Goal: Obtain resource: Obtain resource

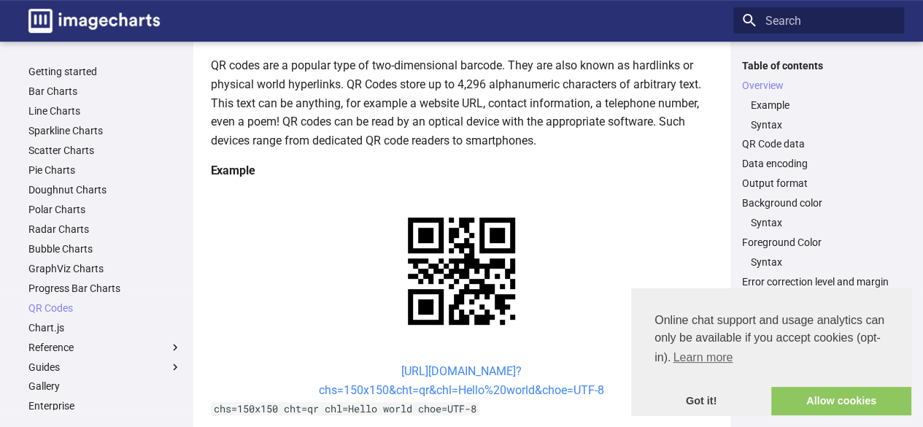
scroll to position [187, 0]
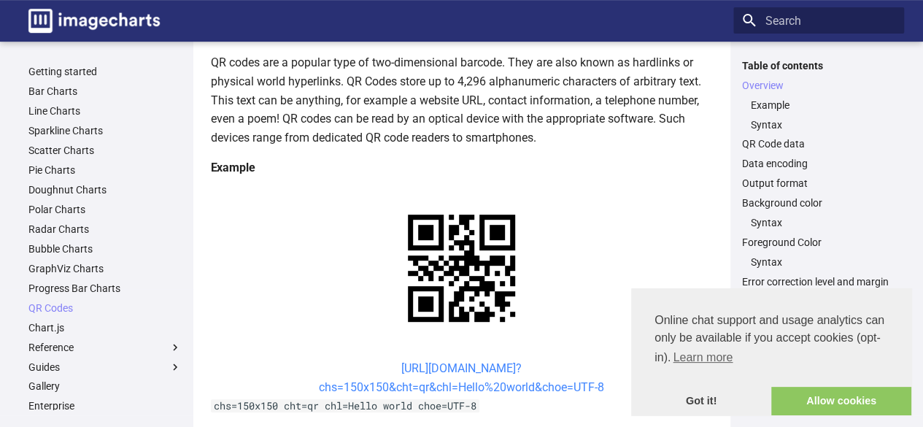
click at [376, 361] on link "[URL][DOMAIN_NAME]? chs=150x150&cht=qr&chl=Hello%20world&choe=UTF-8" at bounding box center [461, 377] width 285 height 33
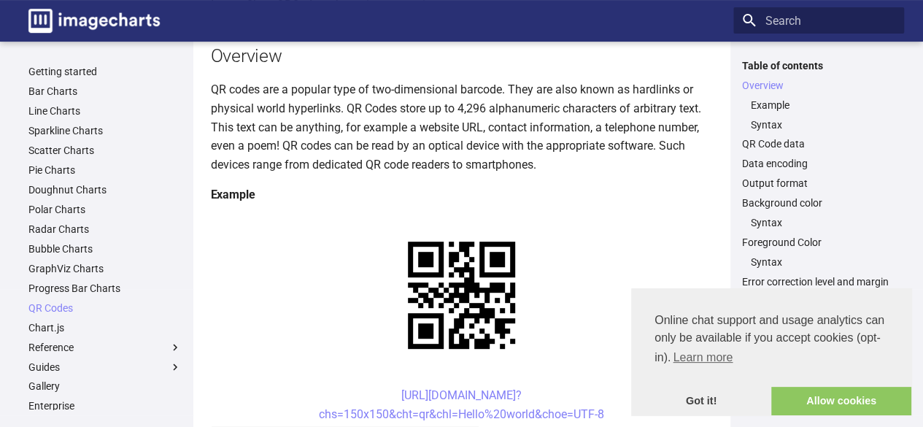
scroll to position [175, 0]
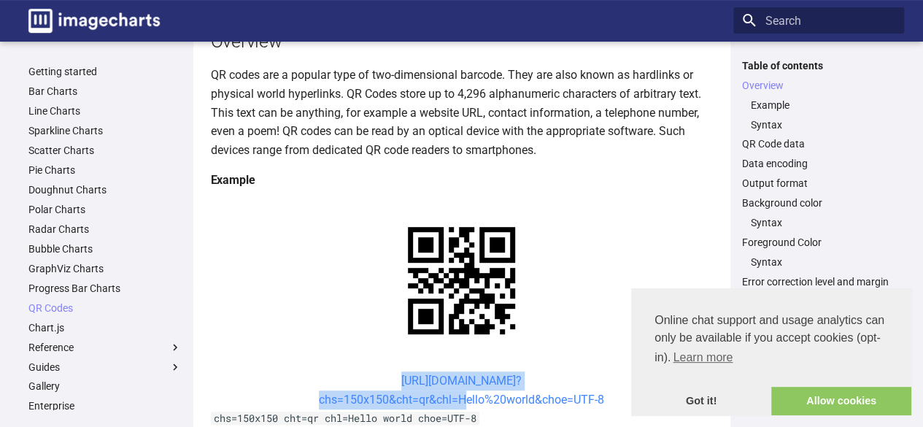
drag, startPoint x: 371, startPoint y: 232, endPoint x: 456, endPoint y: 263, distance: 90.2
click at [456, 371] on center "[URL][DOMAIN_NAME]? chs=150x150&cht=qr&chl=Hello%20world&choe=UTF-8" at bounding box center [462, 389] width 502 height 37
copy link "[URL][DOMAIN_NAME]? chs=150x150&cht=qr&chl="
